Goal: Check status: Check status

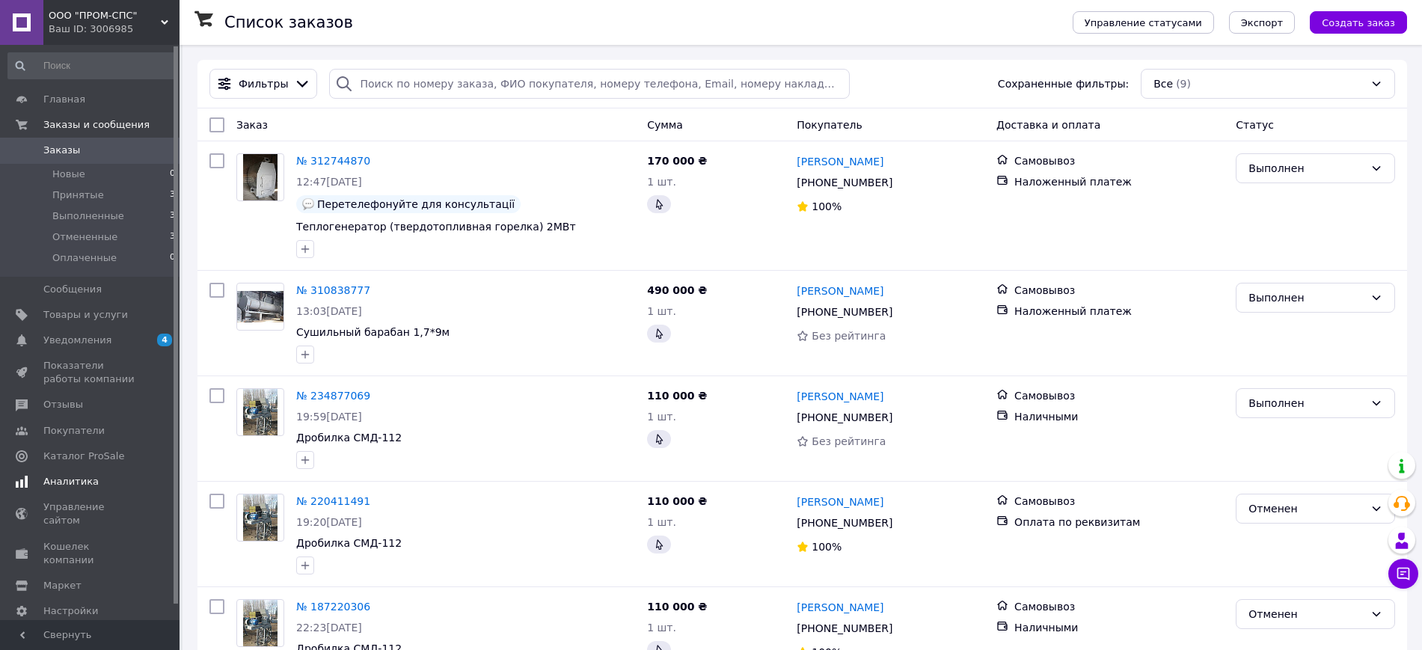
click at [76, 482] on span "Аналитика" at bounding box center [70, 481] width 55 height 13
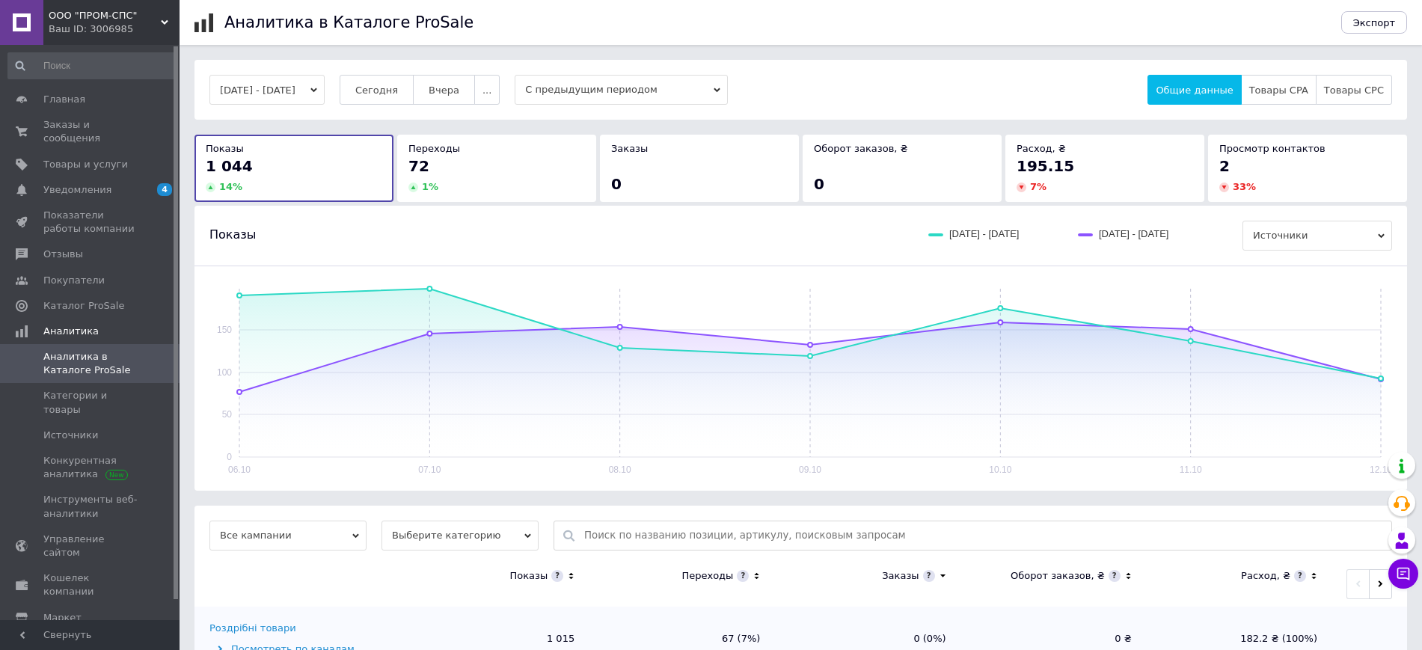
drag, startPoint x: 315, startPoint y: 92, endPoint x: 319, endPoint y: 99, distance: 8.1
click at [315, 91] on button "[DATE] - [DATE]" at bounding box center [266, 90] width 115 height 30
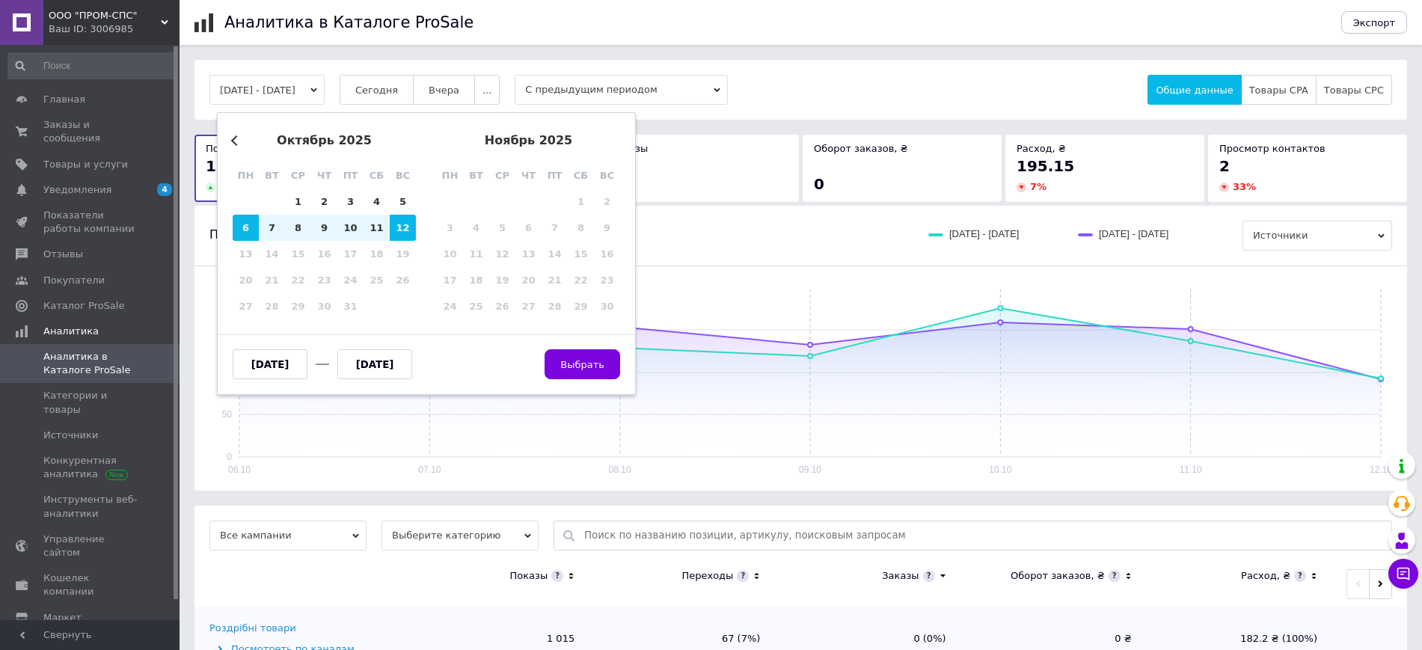
click at [243, 139] on div "октябрь 2025" at bounding box center [324, 140] width 183 height 13
click at [236, 134] on div "октябрь 2025" at bounding box center [324, 140] width 183 height 13
click at [240, 141] on button "Previous Month" at bounding box center [236, 140] width 10 height 10
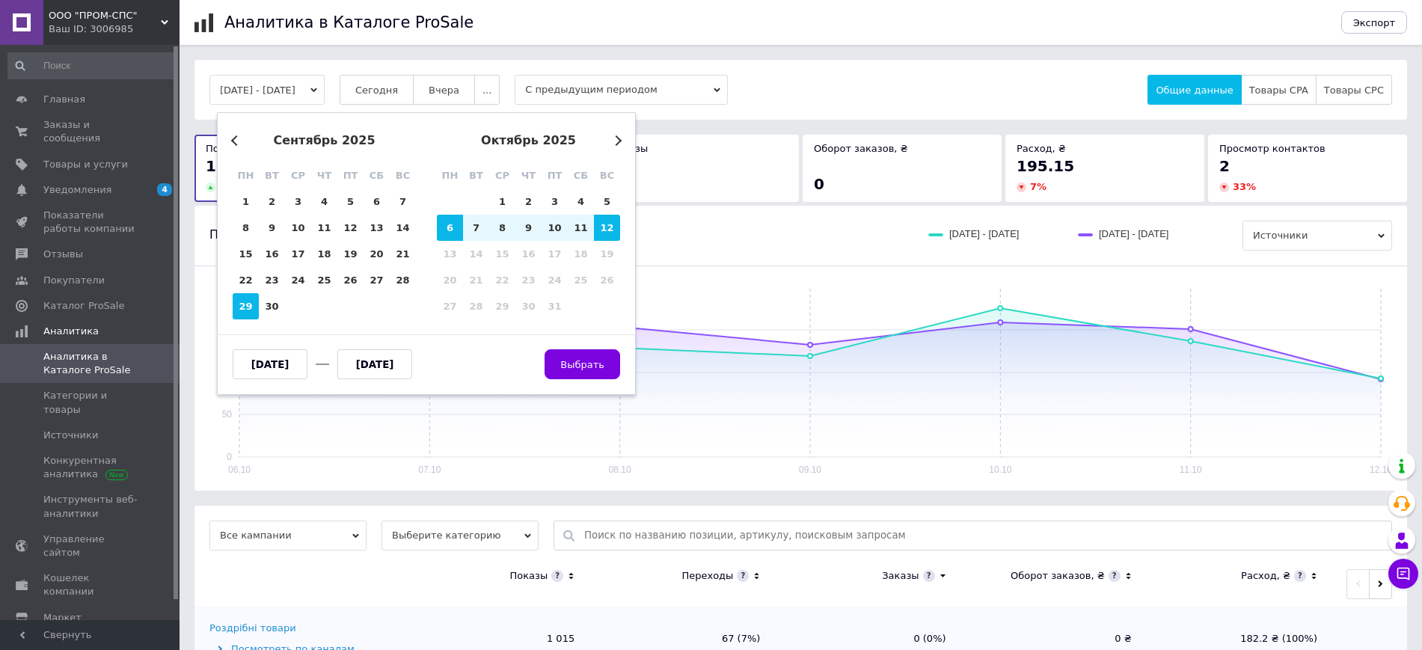
click at [246, 310] on div "29" at bounding box center [246, 306] width 26 height 26
type input "[DATE]"
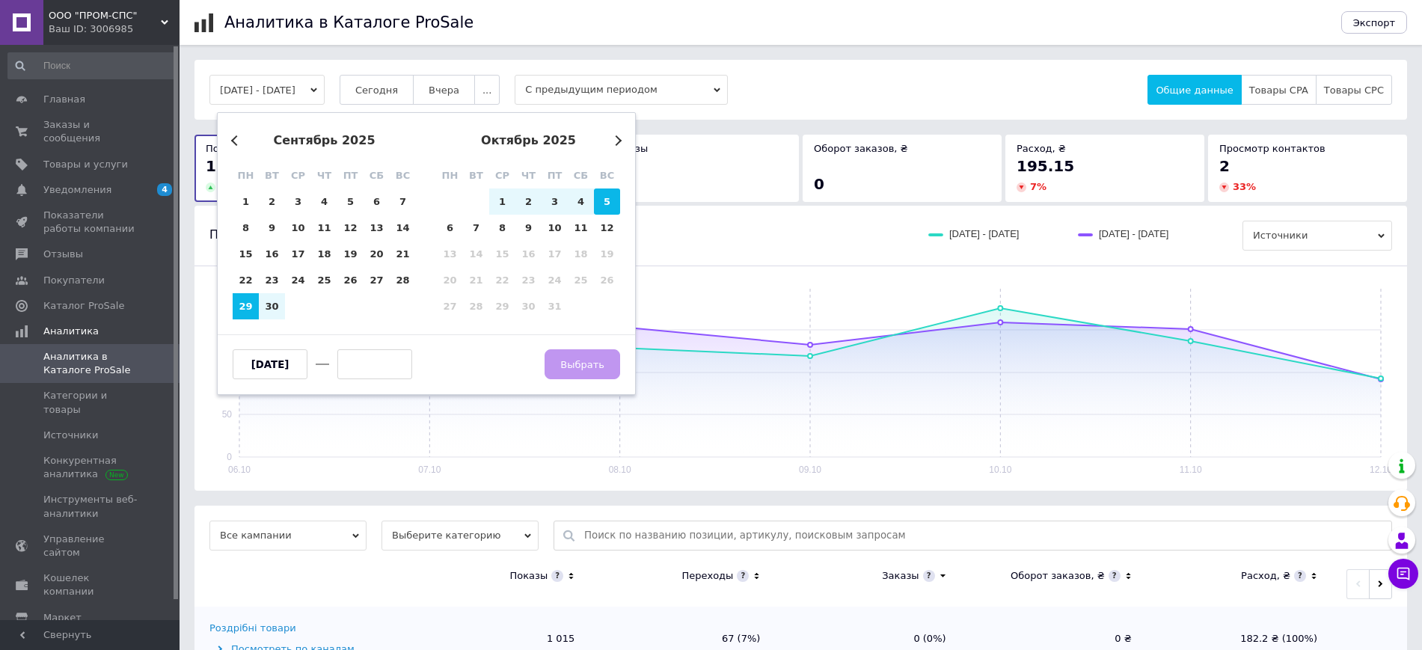
click at [607, 200] on div "5" at bounding box center [607, 201] width 26 height 26
type input "[DATE]"
click at [609, 365] on button "Выбрать" at bounding box center [582, 364] width 76 height 30
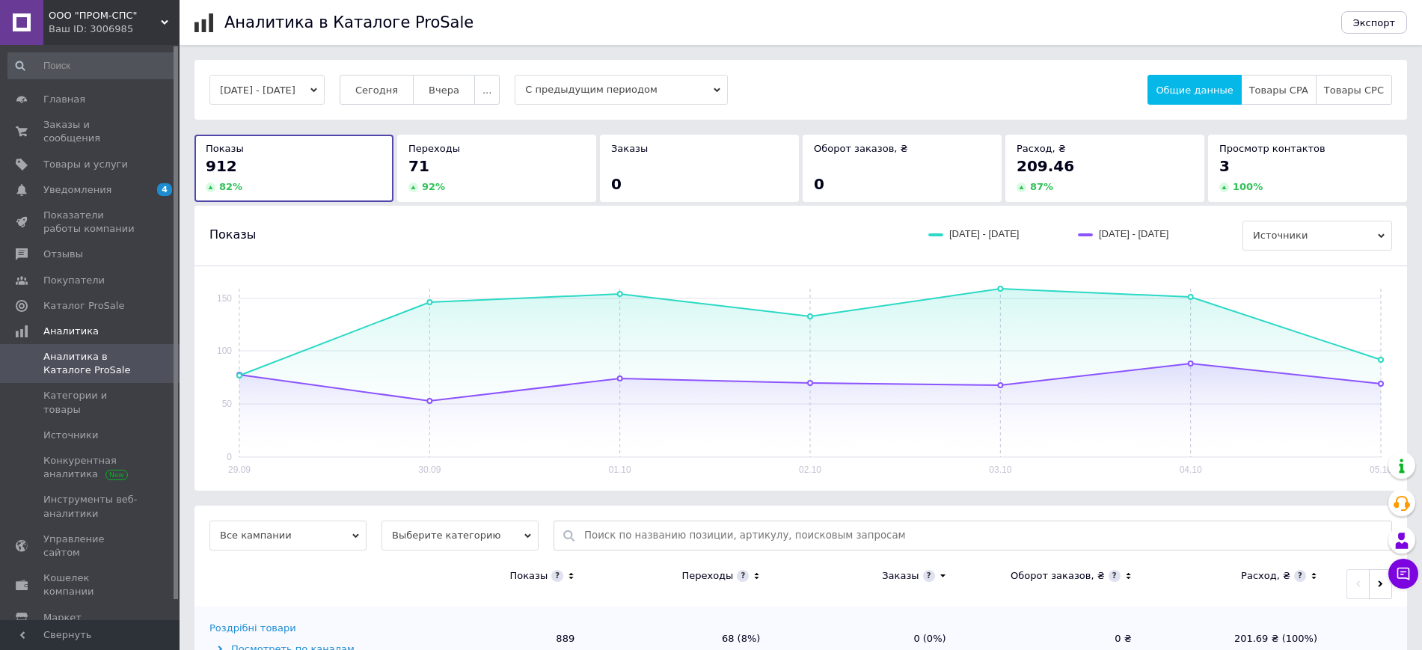
click at [295, 90] on button "[DATE] - [DATE]" at bounding box center [266, 90] width 115 height 30
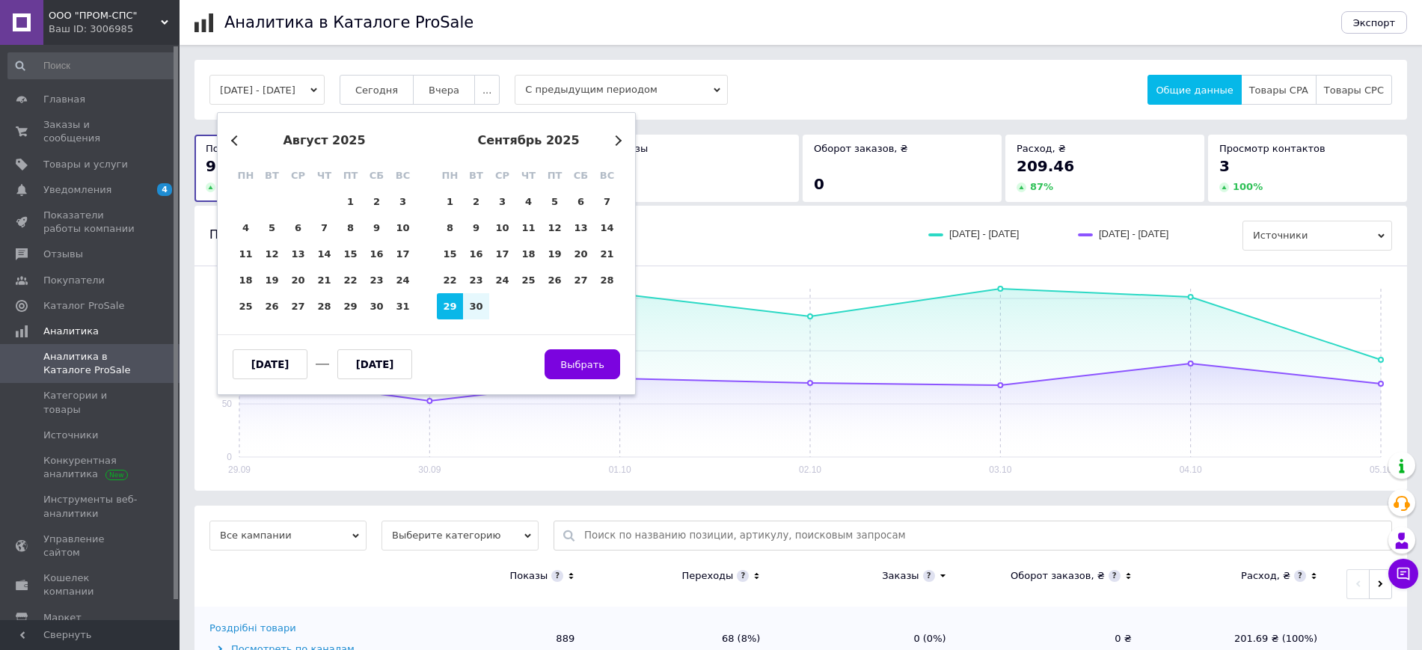
click at [613, 142] on button "Next Month" at bounding box center [616, 140] width 10 height 10
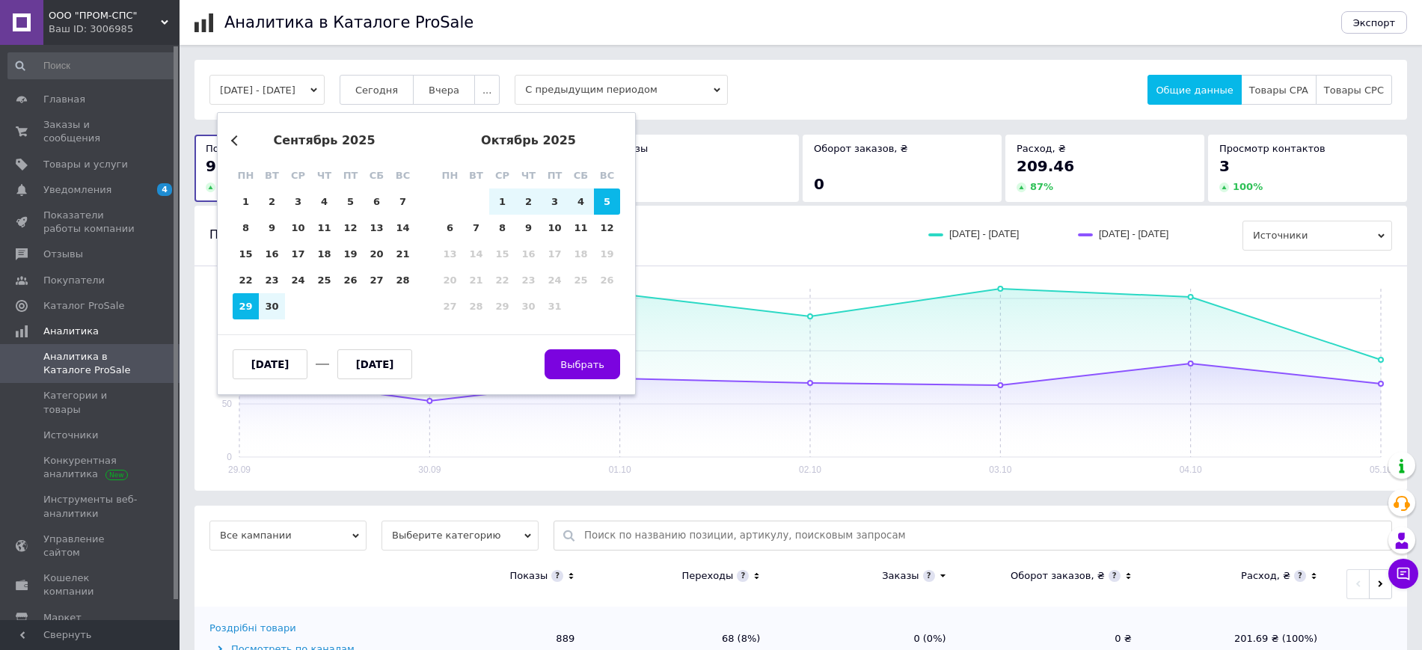
drag, startPoint x: 446, startPoint y: 226, endPoint x: 631, endPoint y: 245, distance: 185.7
click at [448, 227] on div "6" at bounding box center [450, 228] width 26 height 26
type input "[DATE]"
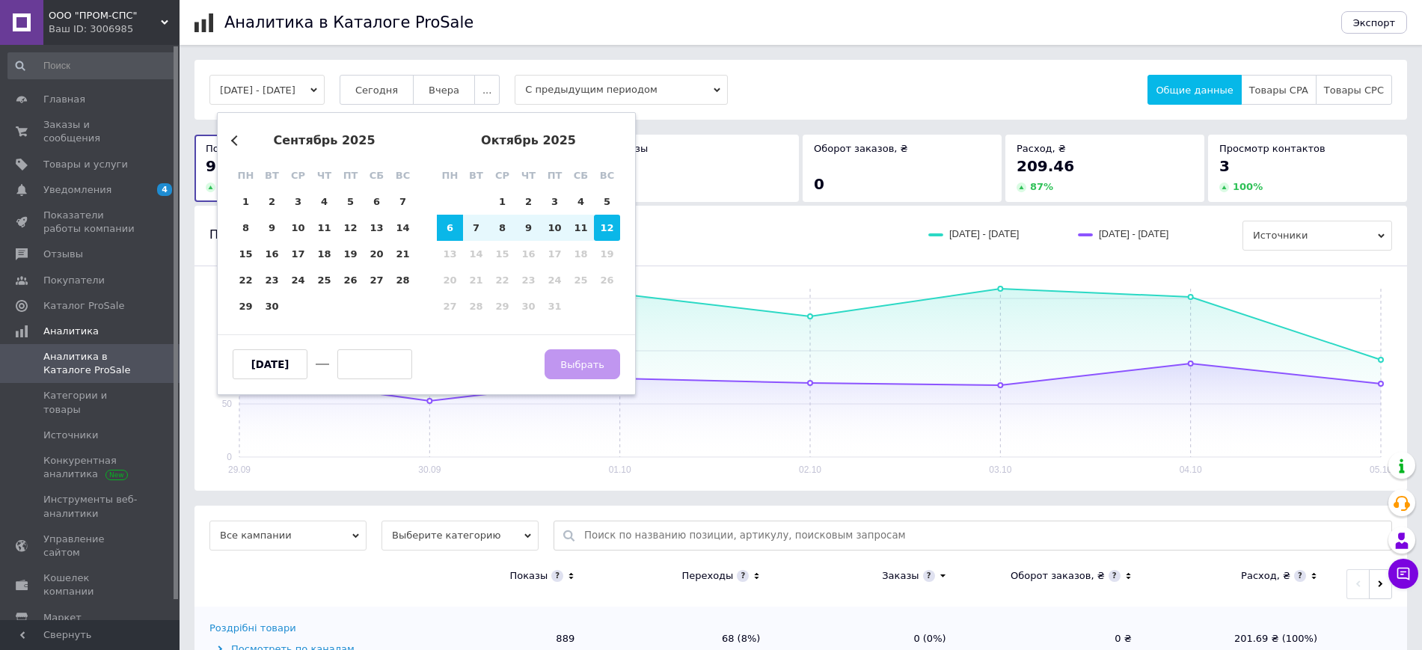
click at [609, 227] on div "12" at bounding box center [607, 228] width 26 height 26
type input "[DATE]"
click at [607, 366] on button "Выбрать" at bounding box center [582, 364] width 76 height 30
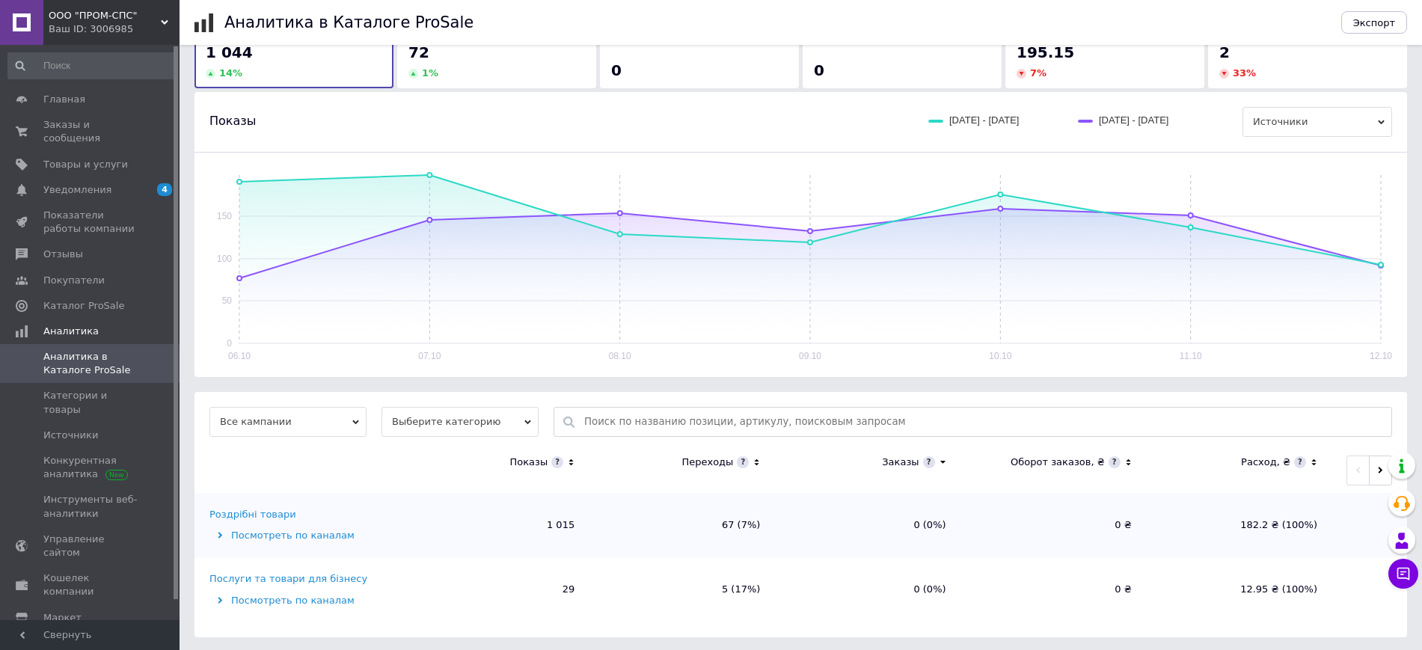
scroll to position [116, 0]
